Goal: Register for event/course

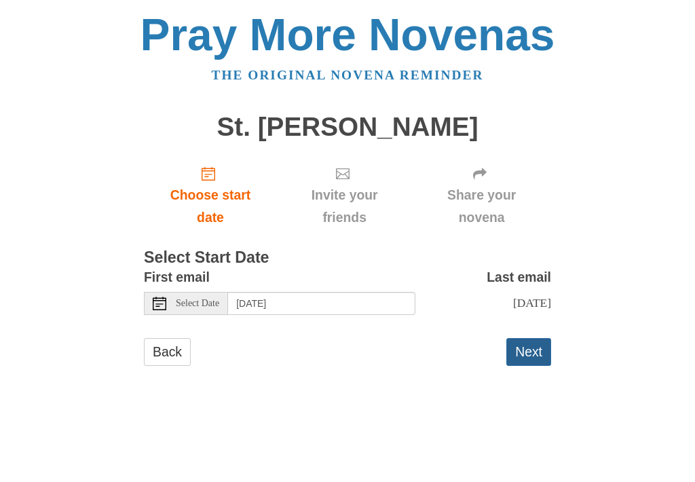
click at [525, 348] on button "Next" at bounding box center [528, 352] width 45 height 28
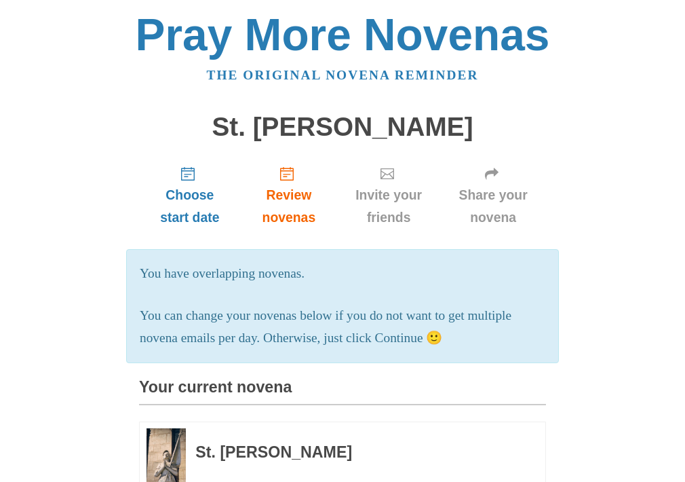
scroll to position [100, 0]
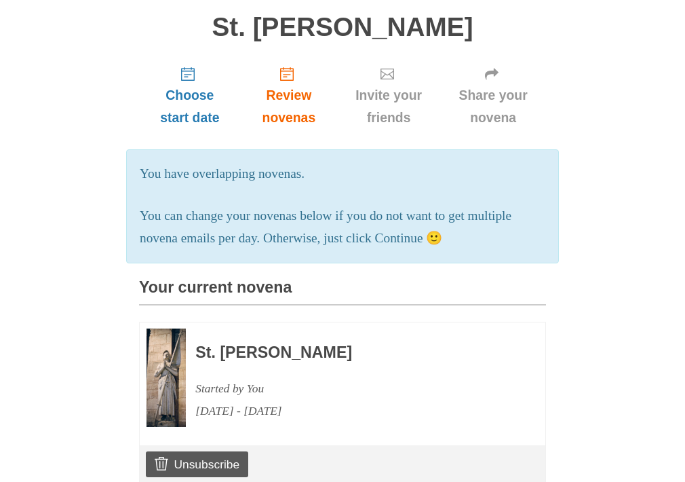
click at [385, 78] on use "Invite your friends" at bounding box center [388, 74] width 14 height 11
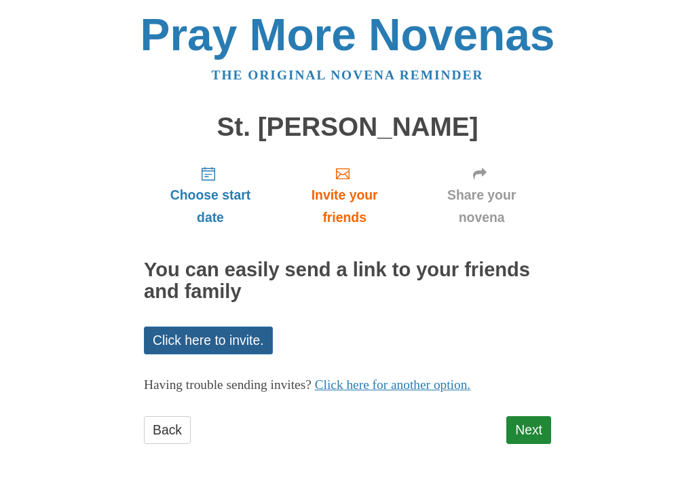
click at [215, 336] on link "Click here to invite." at bounding box center [208, 340] width 129 height 28
